Goal: Task Accomplishment & Management: Manage account settings

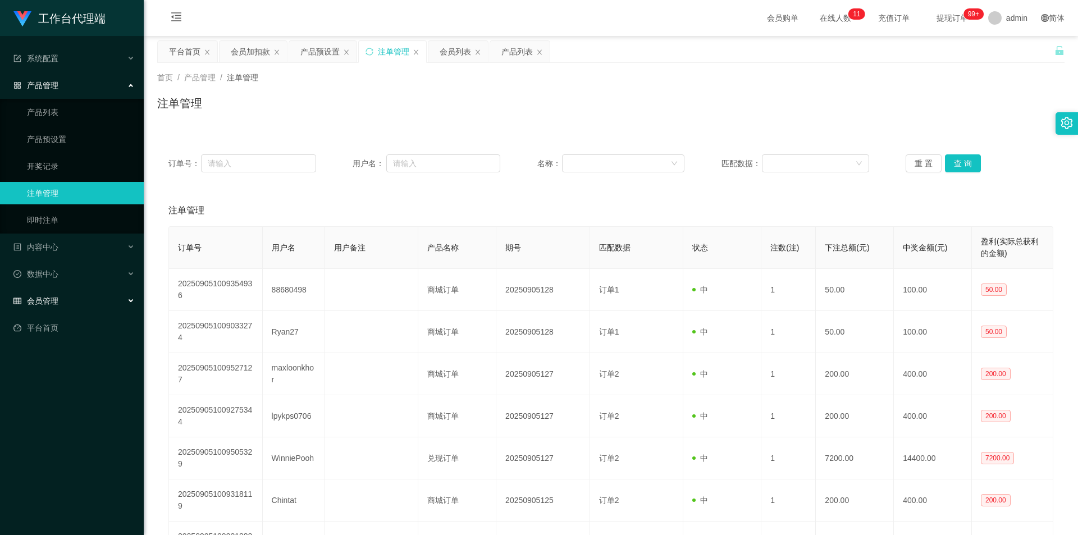
click at [83, 295] on div "会员管理" at bounding box center [72, 301] width 144 height 22
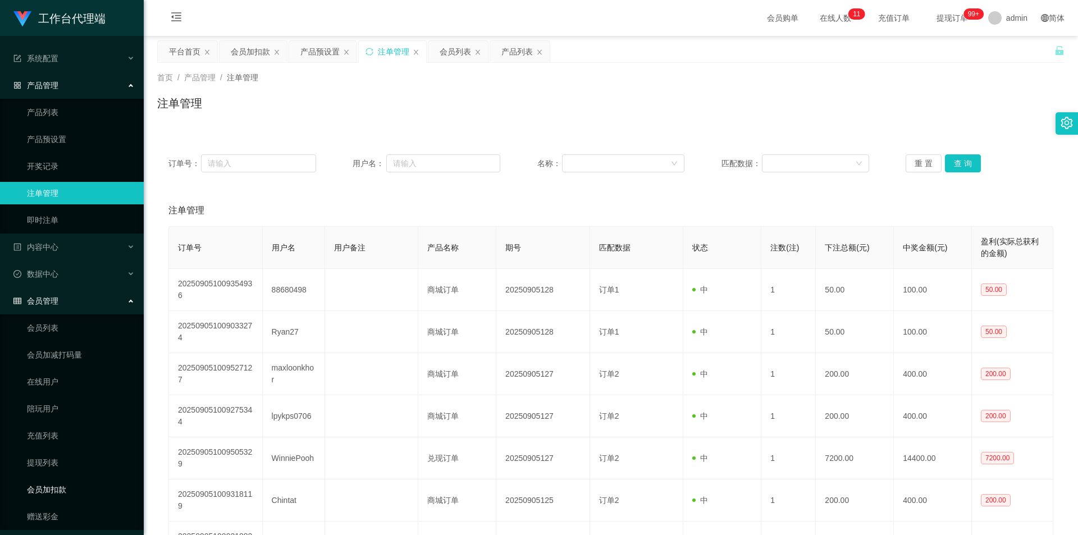
click at [56, 482] on link "会员加扣款" at bounding box center [81, 489] width 108 height 22
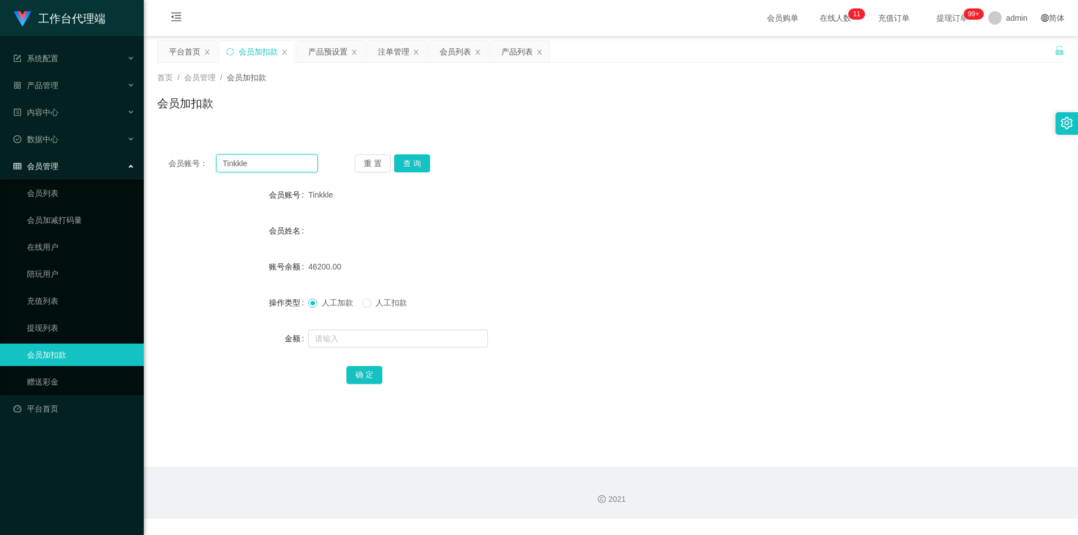
click at [282, 166] on input "Tinkkle" at bounding box center [267, 163] width 102 height 18
click at [282, 165] on input "Tinkkle" at bounding box center [267, 163] width 102 height 18
paste input "97864649"
type input "97864649"
click at [404, 165] on button "查 询" at bounding box center [412, 163] width 36 height 18
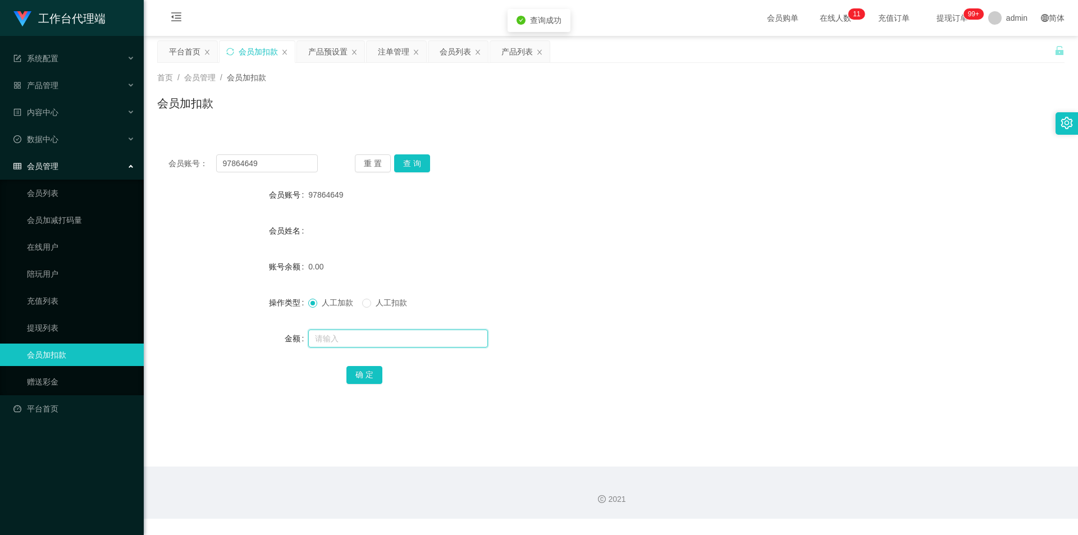
click at [376, 347] on input "text" at bounding box center [398, 339] width 180 height 18
type input "100"
click at [361, 379] on button "确 定" at bounding box center [365, 375] width 36 height 18
click at [56, 89] on span "产品管理" at bounding box center [35, 85] width 45 height 9
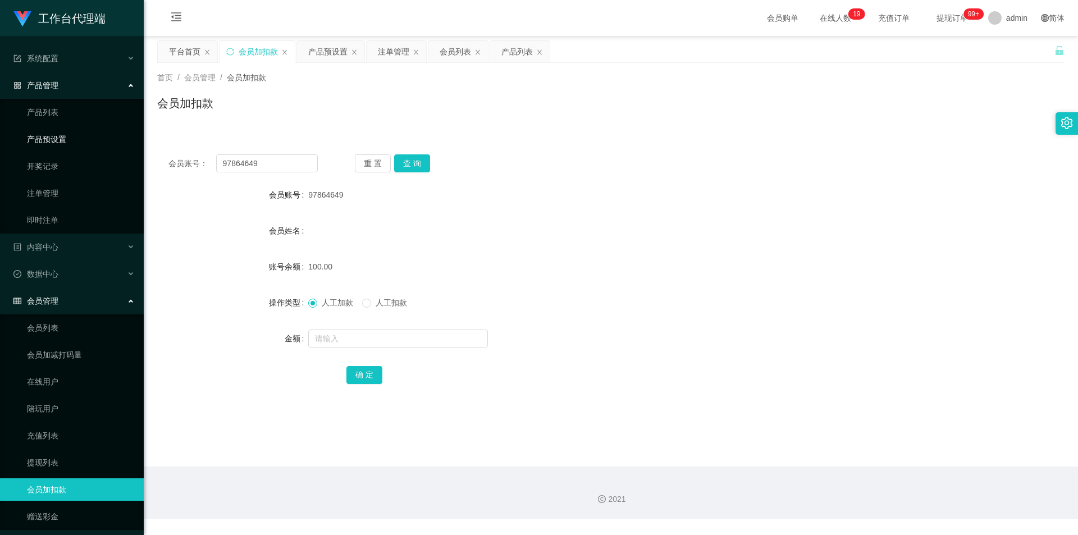
click at [70, 135] on link "产品预设置" at bounding box center [81, 139] width 108 height 22
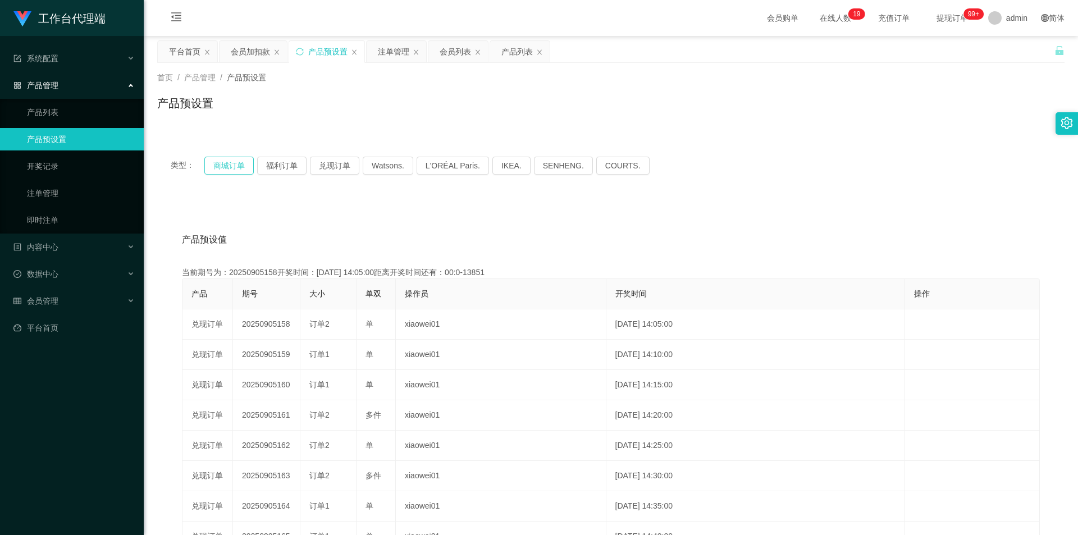
click at [231, 168] on button "商城订单" at bounding box center [228, 166] width 49 height 18
click at [51, 194] on link "注单管理" at bounding box center [81, 193] width 108 height 22
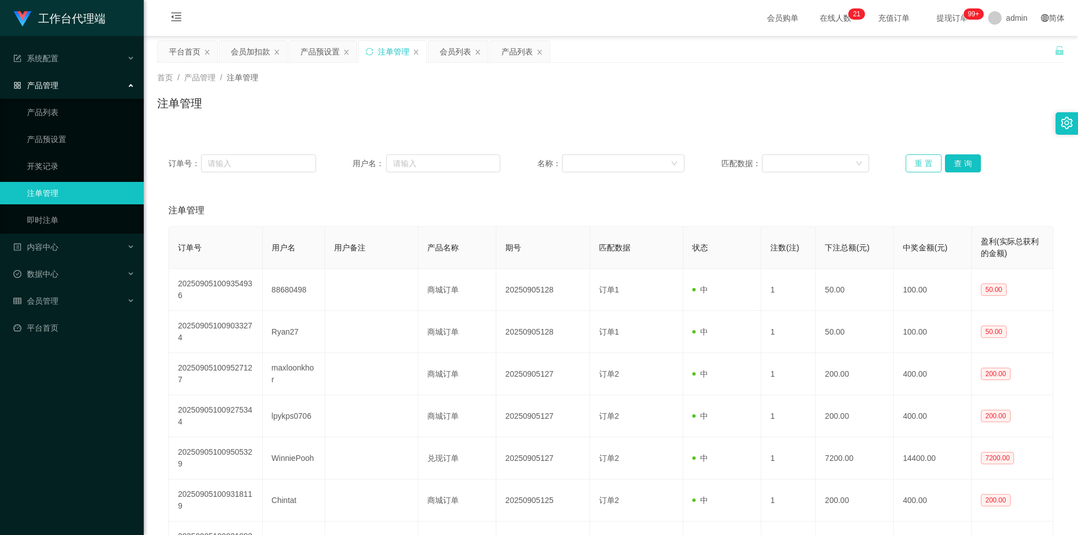
click at [920, 157] on button "重 置" at bounding box center [924, 163] width 36 height 18
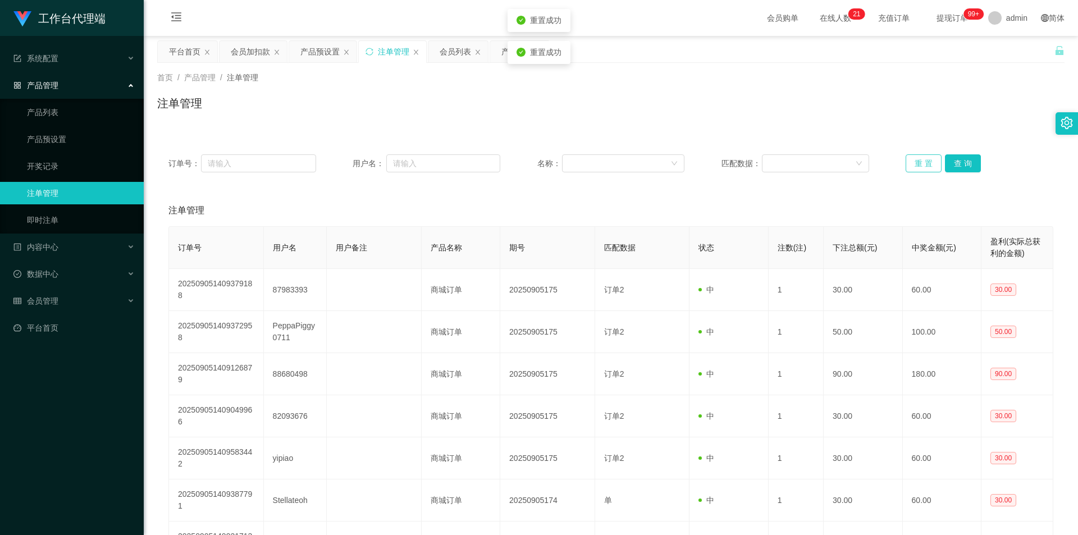
click at [920, 157] on button "重 置" at bounding box center [924, 163] width 36 height 18
click at [916, 159] on button "重 置" at bounding box center [924, 163] width 36 height 18
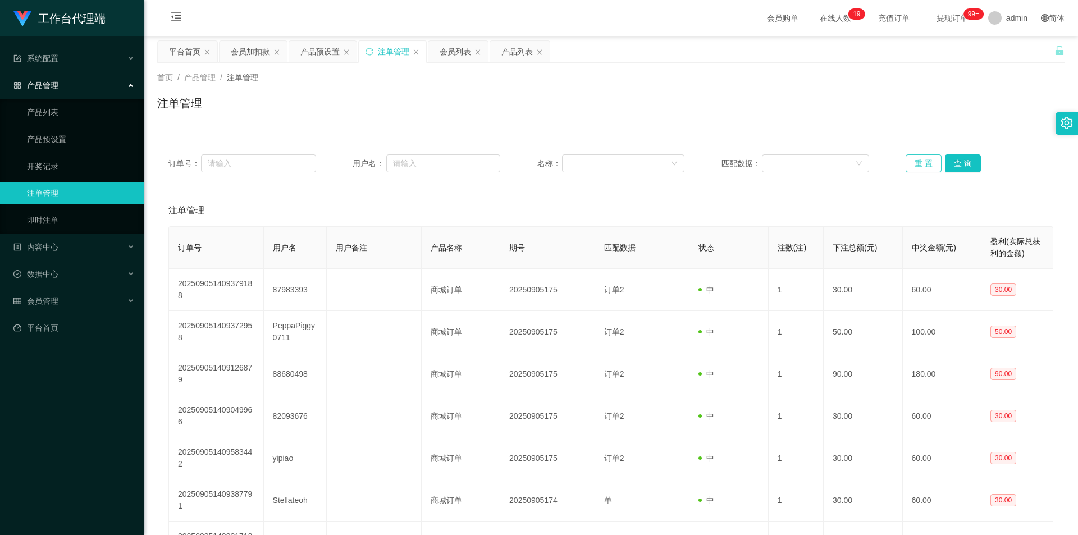
click at [916, 159] on button "重 置" at bounding box center [924, 163] width 36 height 18
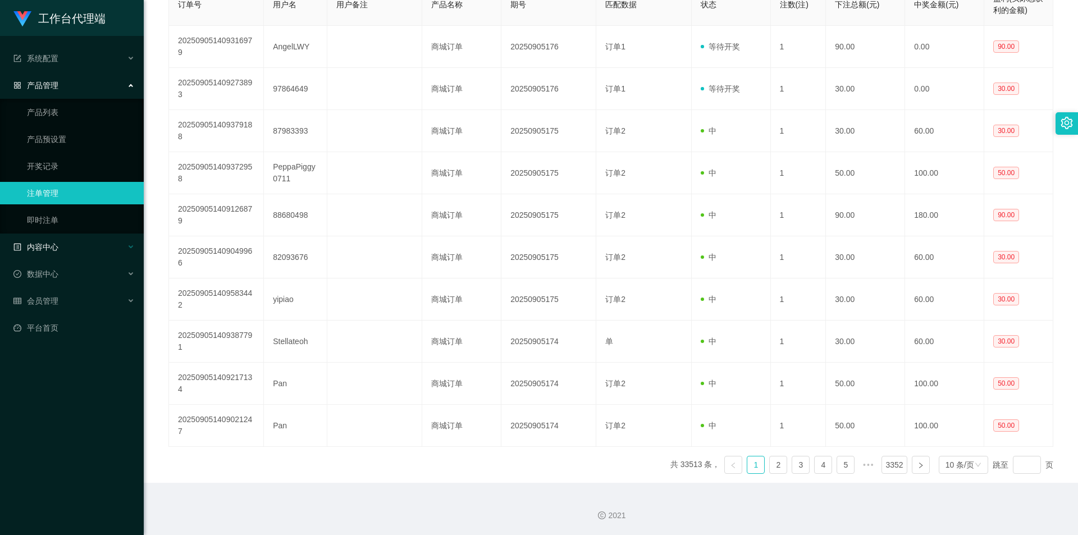
scroll to position [243, 0]
click at [39, 303] on span "会员管理" at bounding box center [35, 301] width 45 height 9
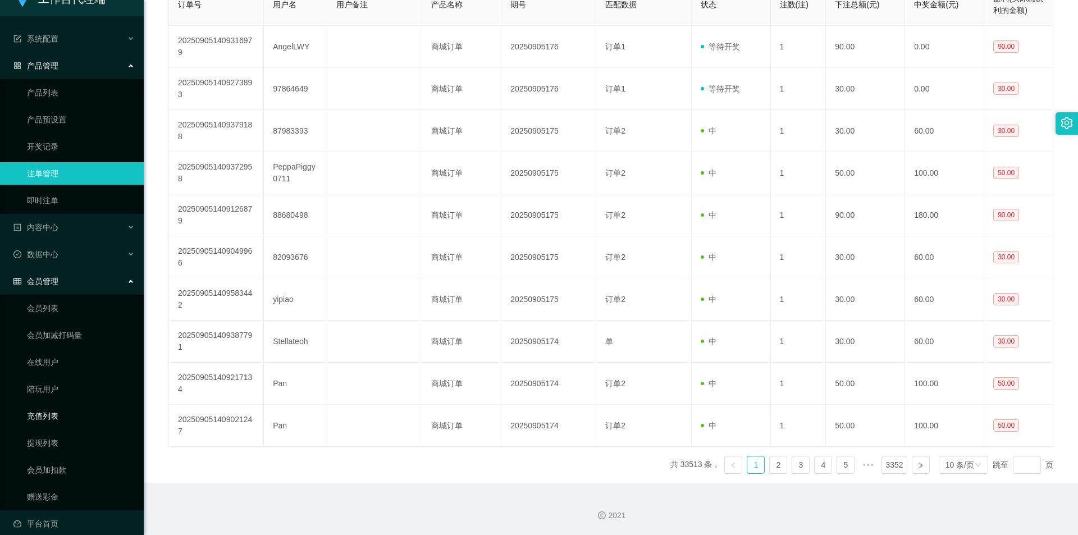
scroll to position [31, 0]
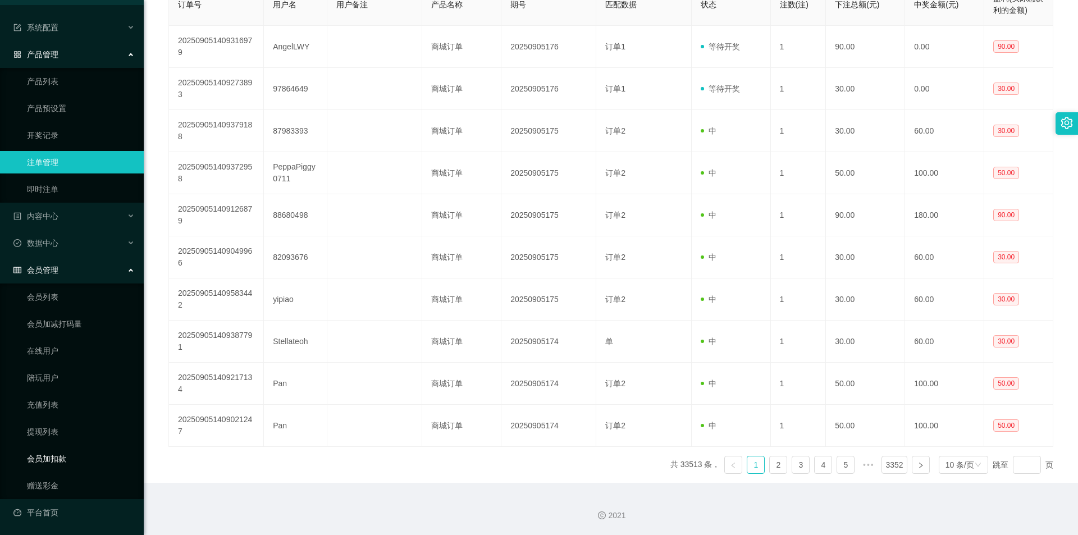
click at [49, 450] on link "会员加扣款" at bounding box center [81, 459] width 108 height 22
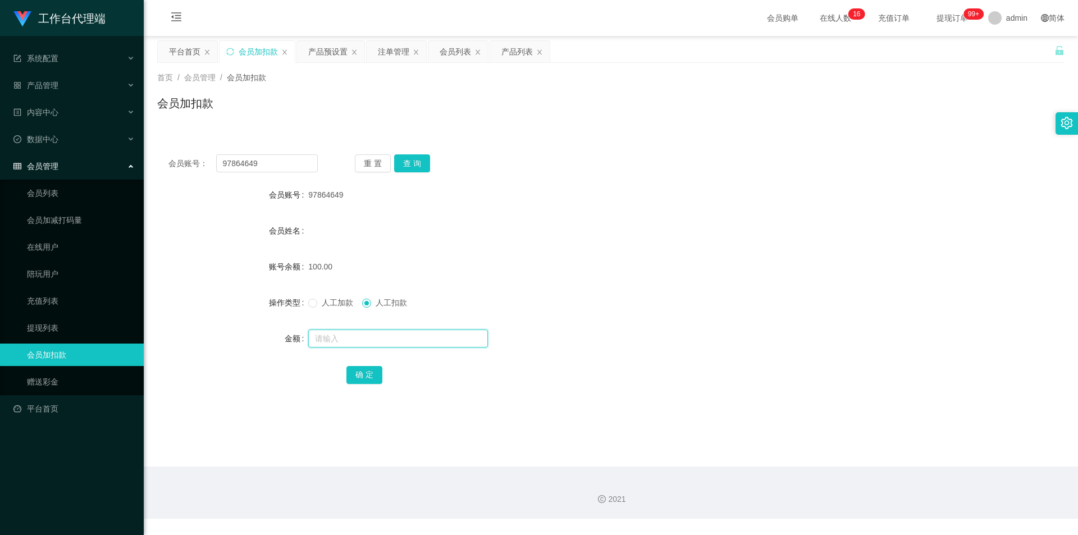
click at [371, 343] on input "text" at bounding box center [398, 339] width 180 height 18
click at [414, 158] on button "查 询" at bounding box center [412, 163] width 36 height 18
click at [414, 158] on button "查 询" at bounding box center [418, 163] width 48 height 18
click at [404, 341] on input "text" at bounding box center [398, 339] width 180 height 18
type input "130"
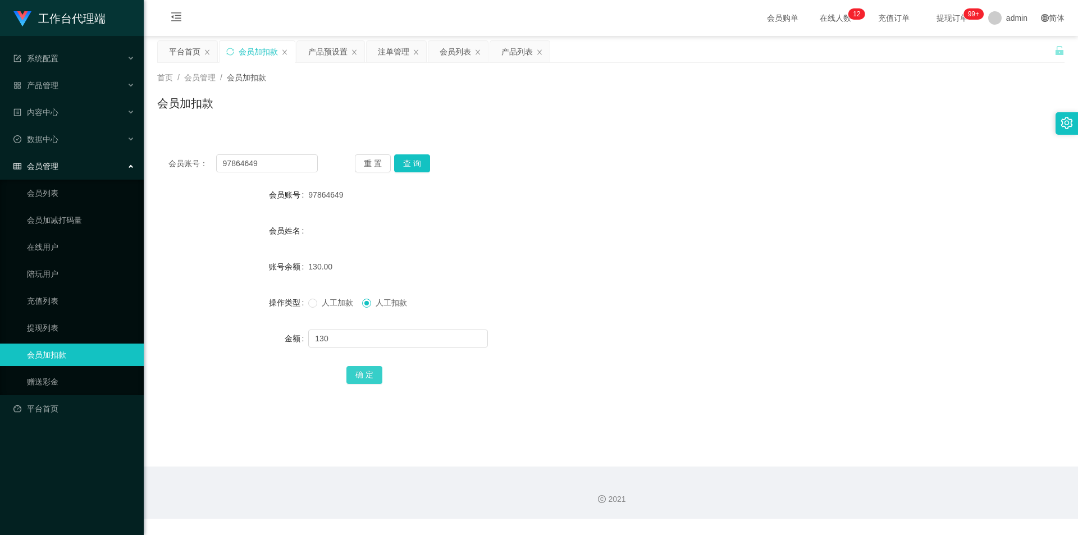
click at [356, 376] on button "确 定" at bounding box center [365, 375] width 36 height 18
